Goal: Information Seeking & Learning: Understand process/instructions

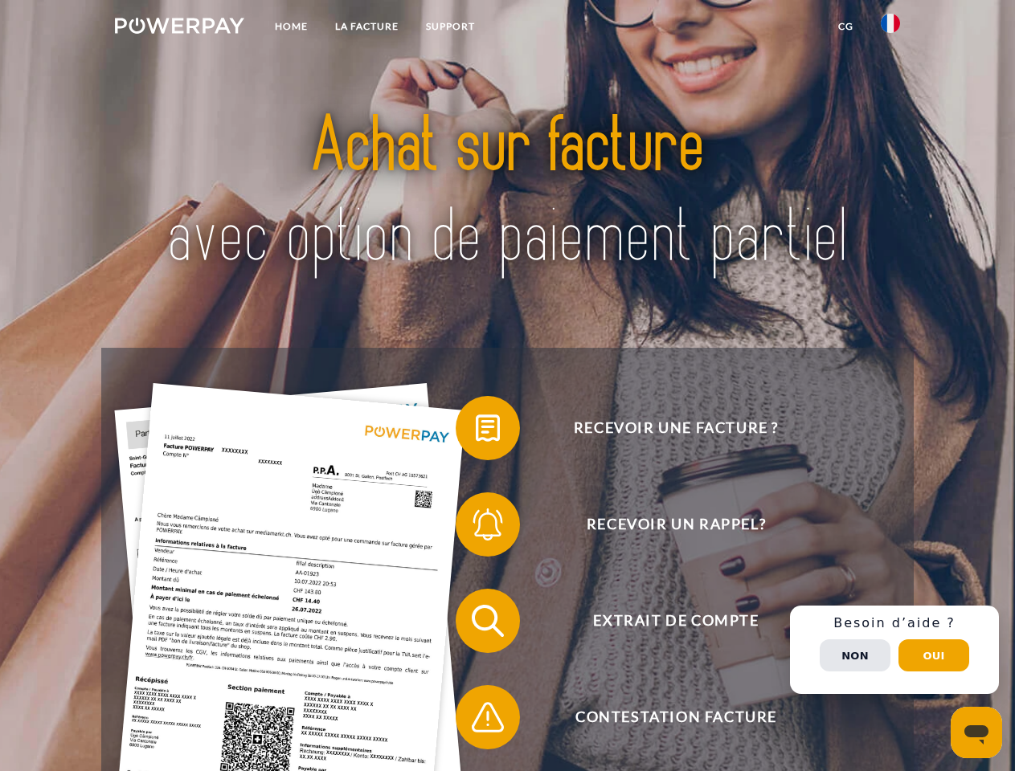
click at [179, 28] on img at bounding box center [179, 26] width 129 height 16
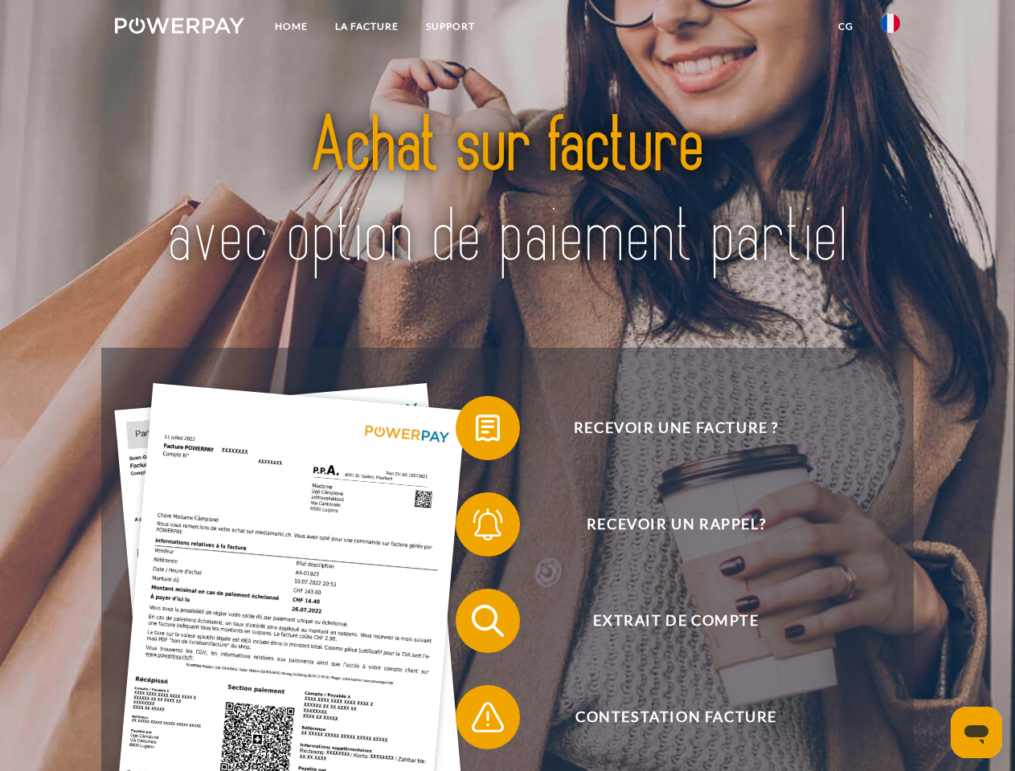
click at [890, 28] on img at bounding box center [890, 23] width 19 height 19
click at [845, 27] on link "CG" at bounding box center [846, 26] width 43 height 29
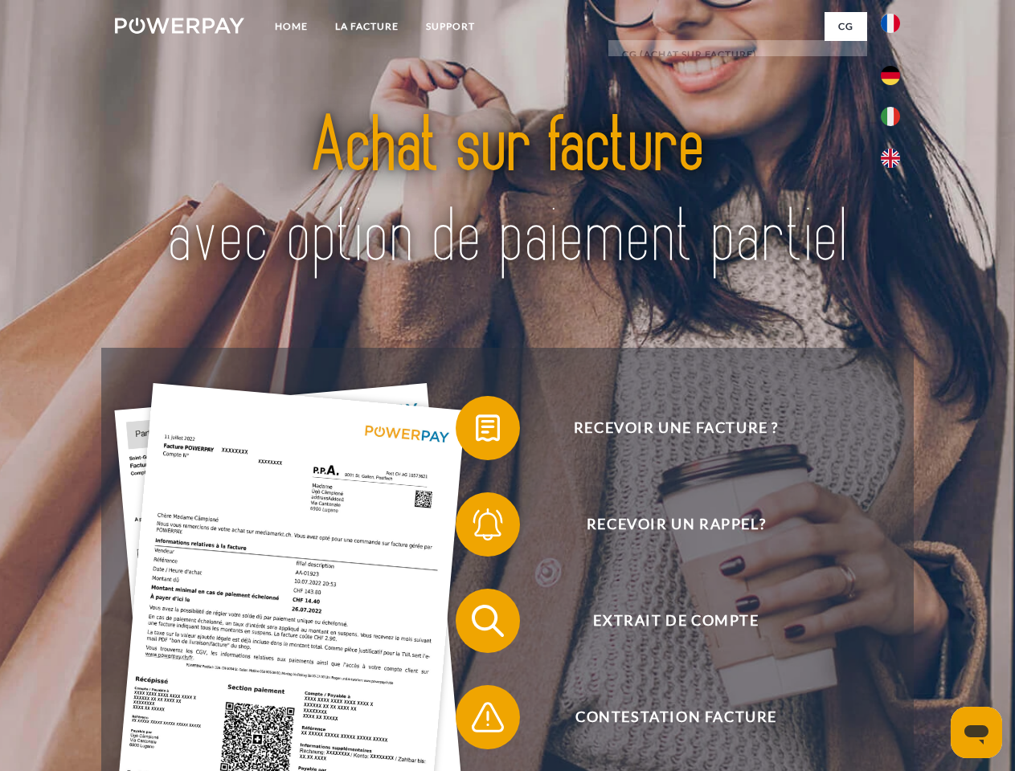
click at [476, 432] on span at bounding box center [464, 428] width 80 height 80
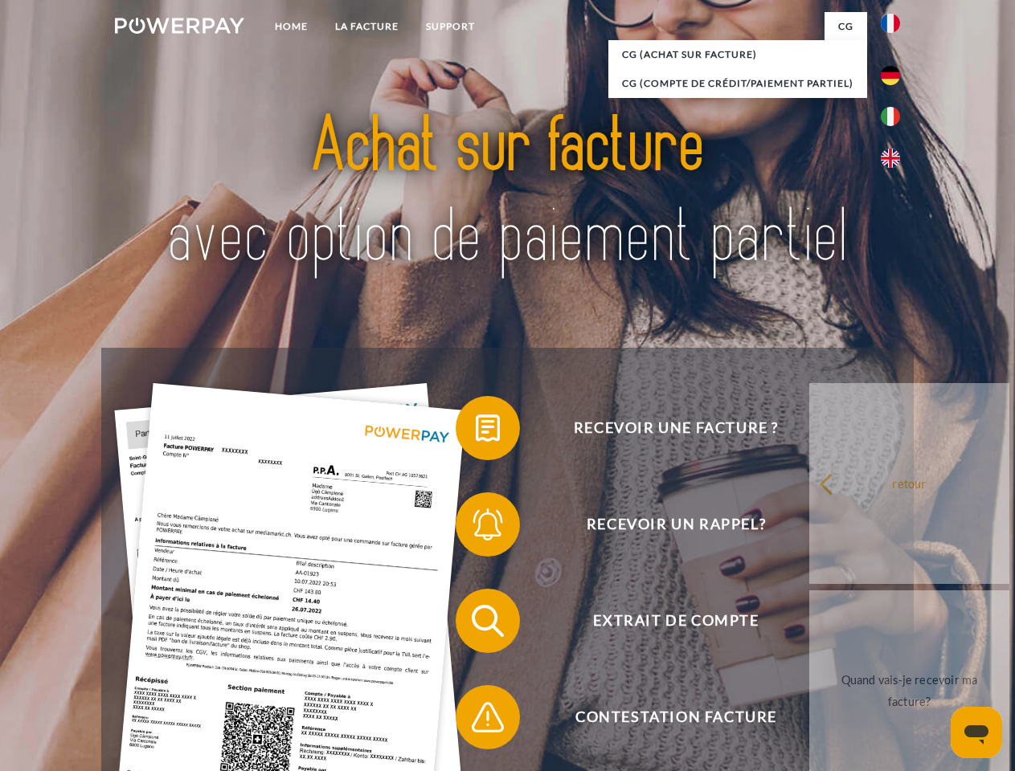
click at [476, 528] on span at bounding box center [464, 525] width 80 height 80
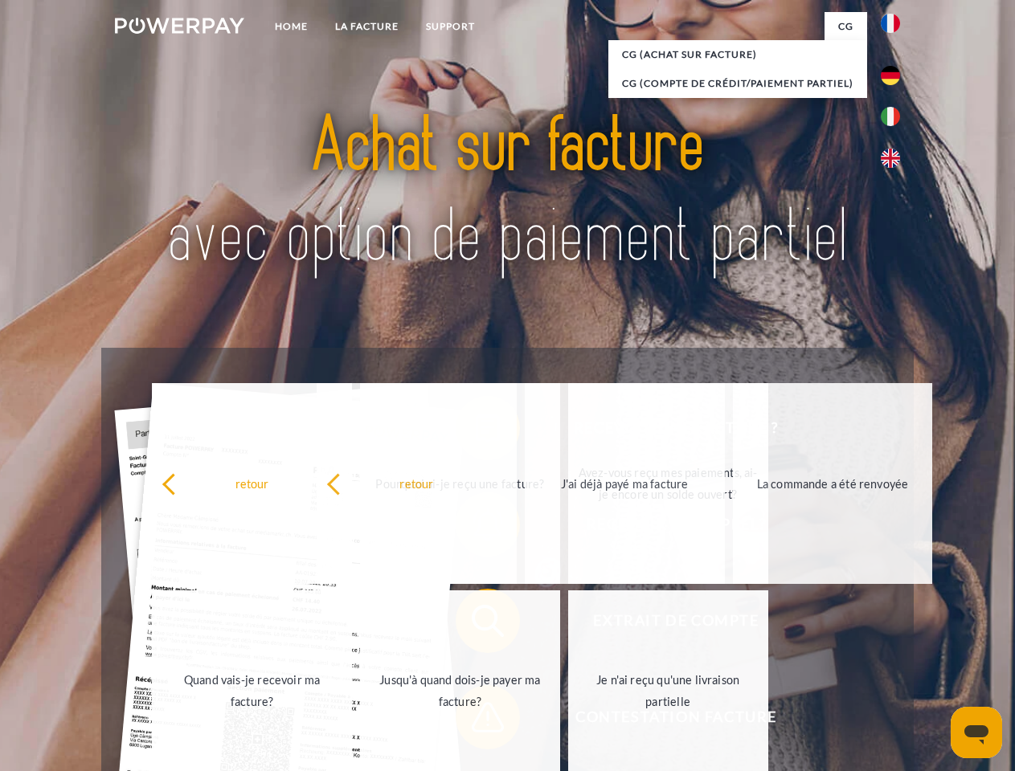
click at [476, 721] on div "retour Pourquoi ai-je reçu une facture? Avez-vous reçu mes paiements, ai-je enc…" at bounding box center [460, 587] width 649 height 415
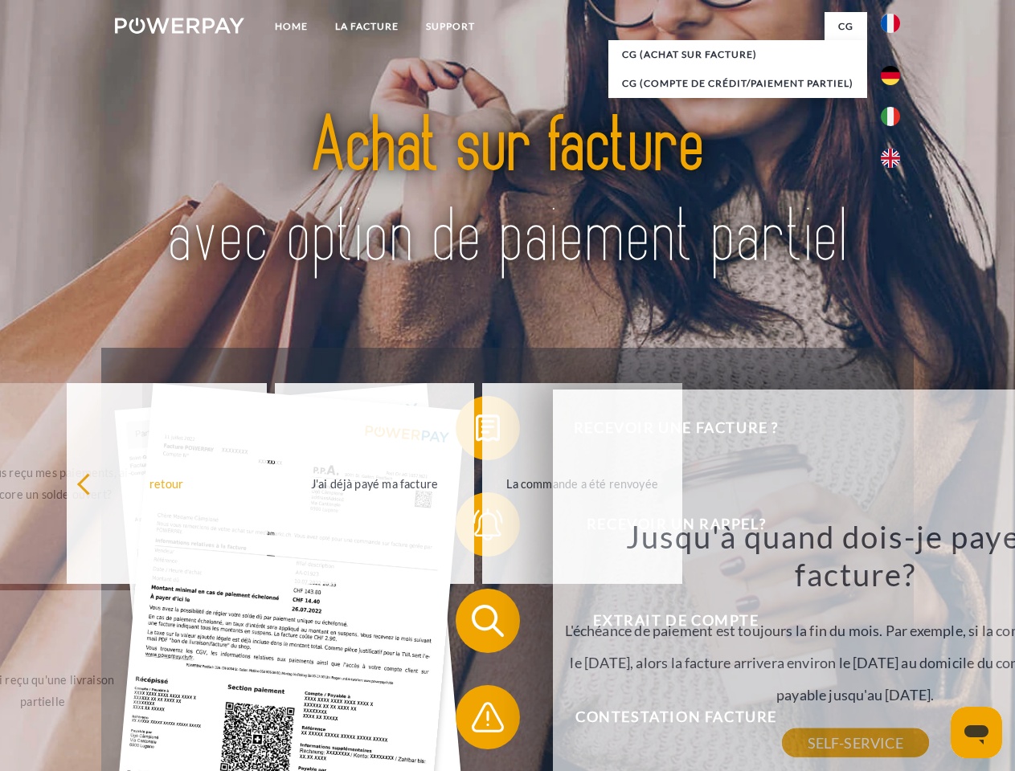
click at [894, 650] on div "Recevoir une facture ? Recevoir un rappel? Extrait de compte retour" at bounding box center [507, 669] width 812 height 643
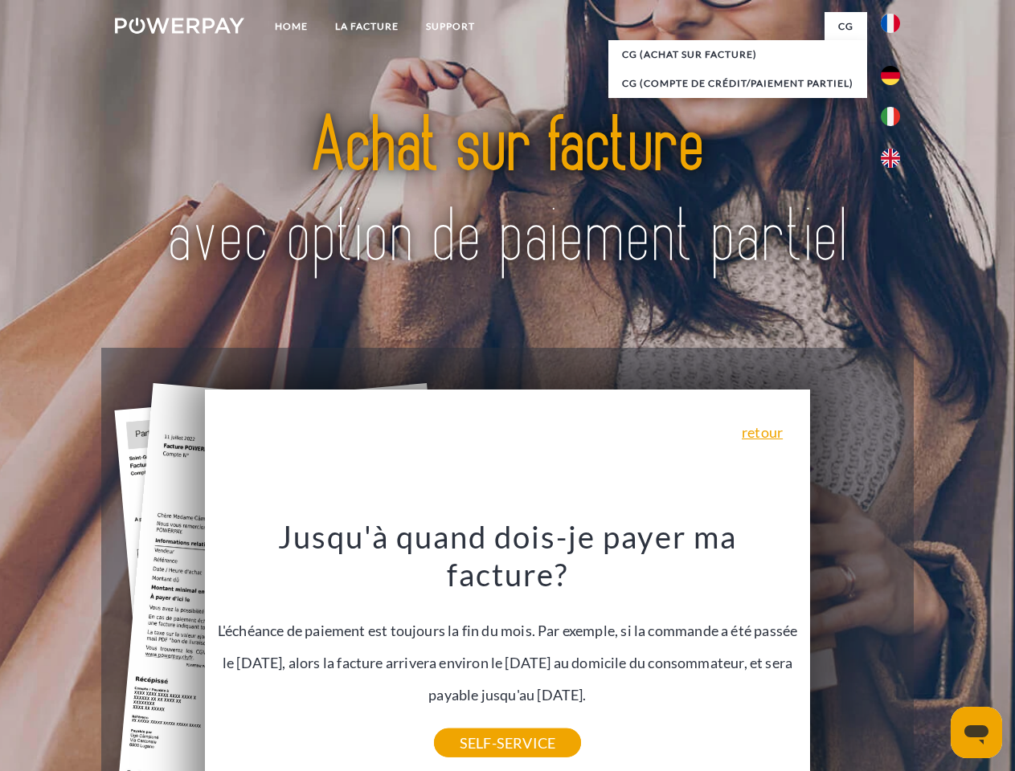
click at [855, 653] on span "Extrait de compte" at bounding box center [676, 621] width 394 height 64
click at [934, 656] on header "Home LA FACTURE Support" at bounding box center [507, 555] width 1015 height 1110
